Goal: Information Seeking & Learning: Learn about a topic

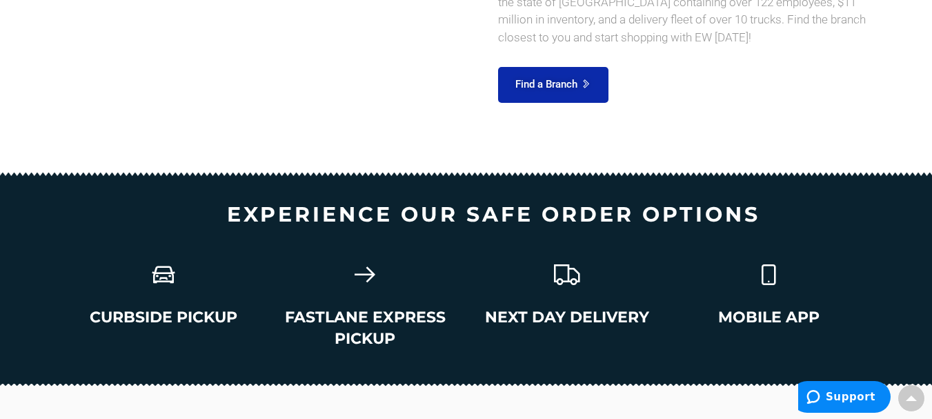
scroll to position [2321, 0]
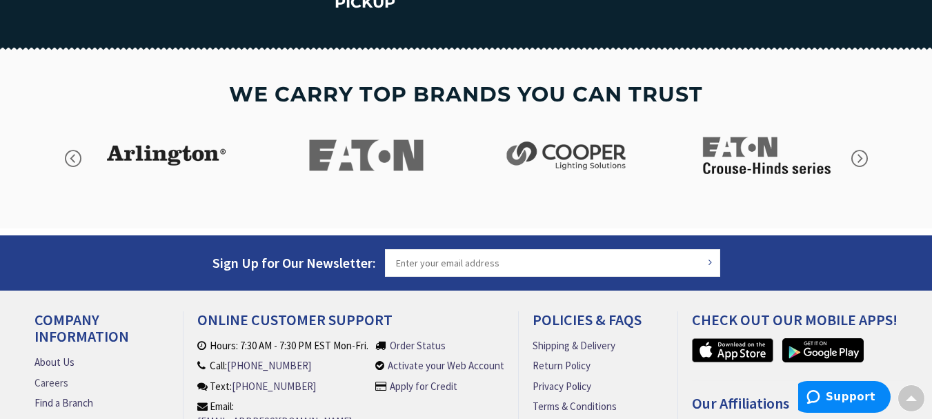
click at [52, 375] on link "Careers" at bounding box center [51, 382] width 34 height 14
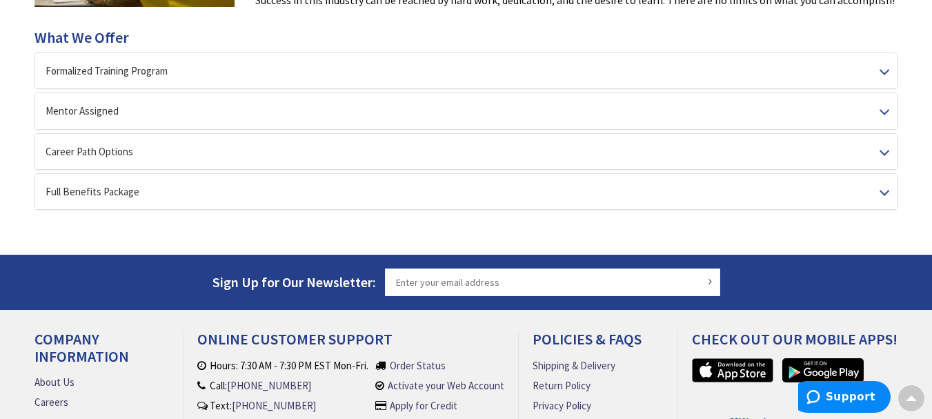
scroll to position [400, 0]
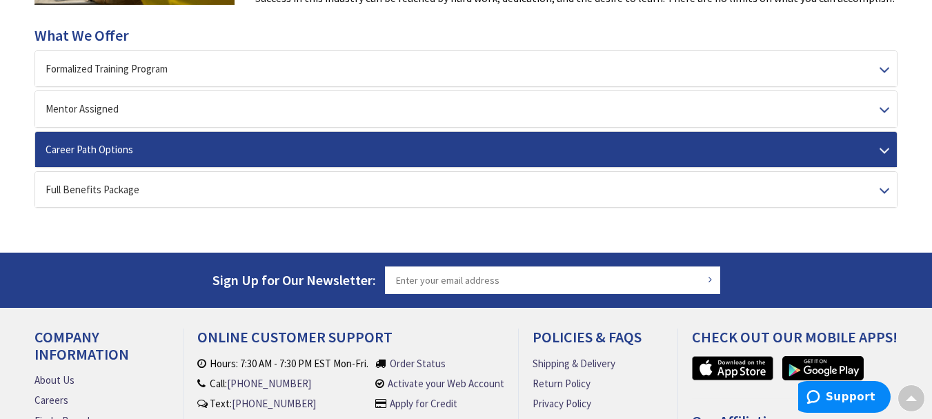
click at [80, 148] on div "Career Path Options" at bounding box center [466, 149] width 862 height 35
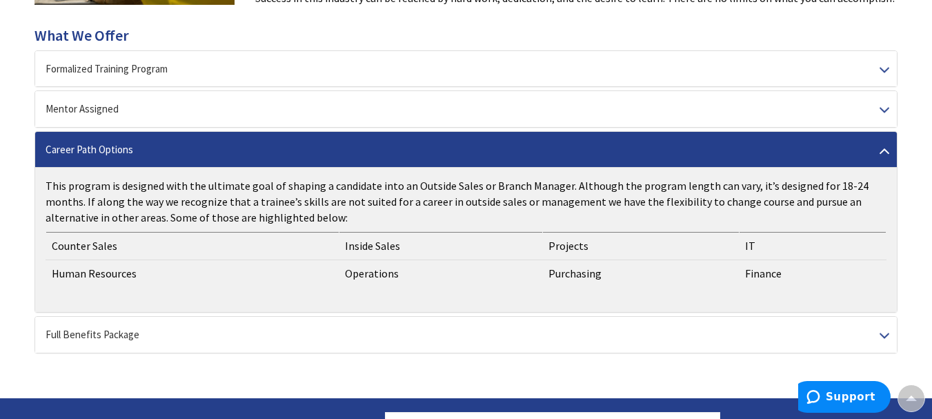
click at [90, 244] on td "Counter Sales" at bounding box center [192, 246] width 293 height 28
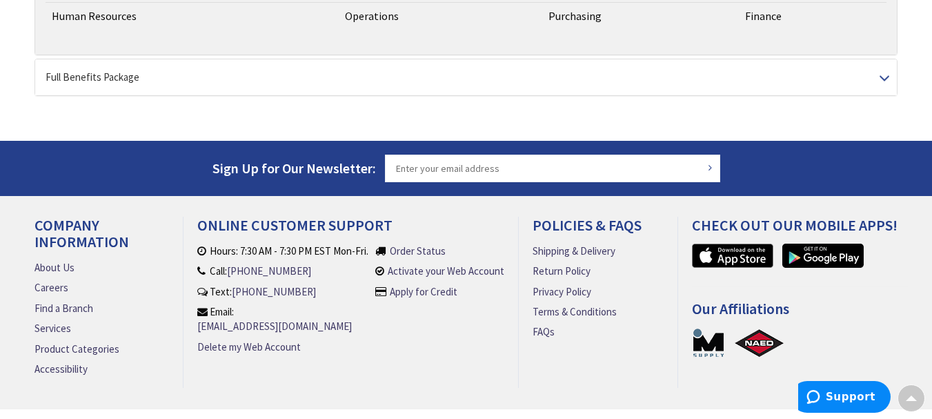
scroll to position [673, 0]
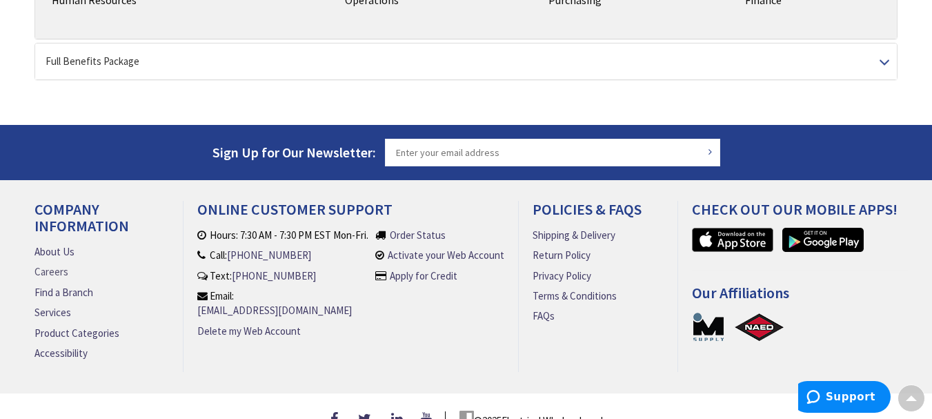
click at [58, 265] on link "Careers" at bounding box center [51, 271] width 34 height 14
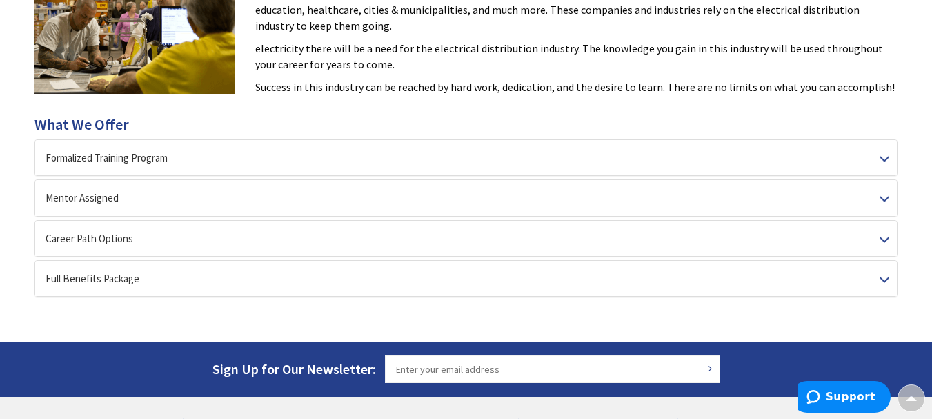
scroll to position [313, 0]
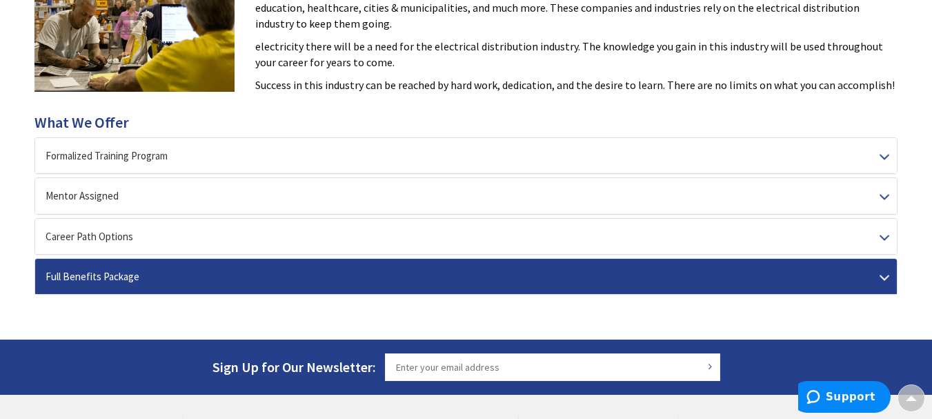
click at [864, 279] on div "Full Benefits Package" at bounding box center [466, 276] width 862 height 35
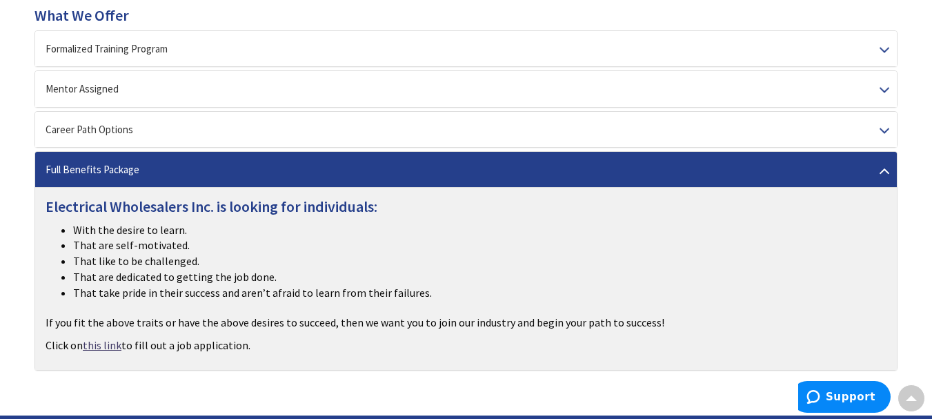
scroll to position [443, 0]
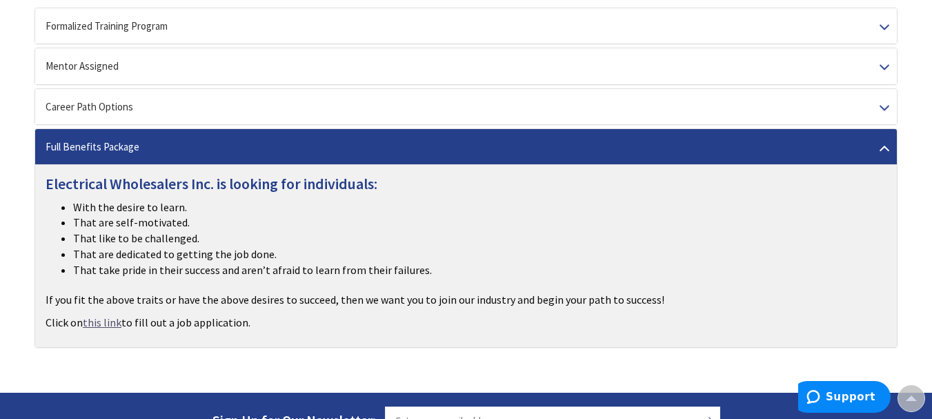
click at [97, 326] on link "this link" at bounding box center [102, 323] width 39 height 16
